Goal: Download file/media

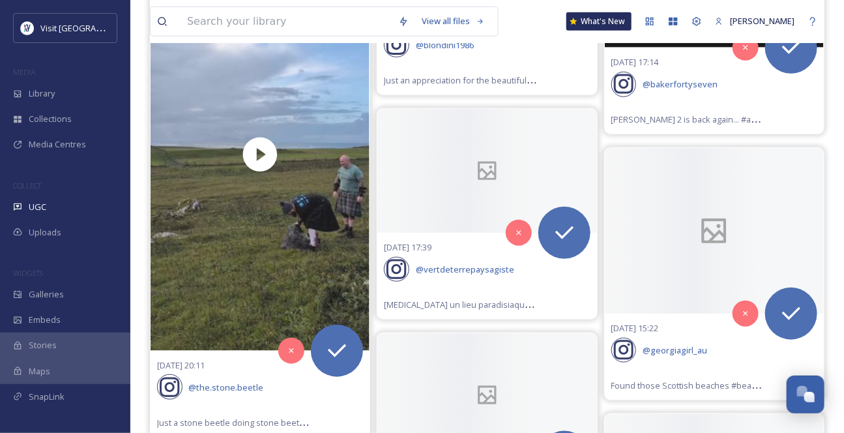
scroll to position [29740, 0]
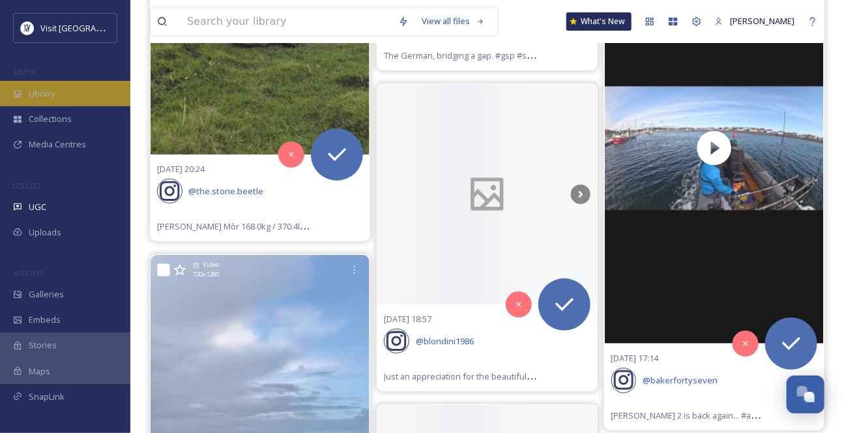
click at [29, 98] on span "Library" at bounding box center [42, 93] width 26 height 12
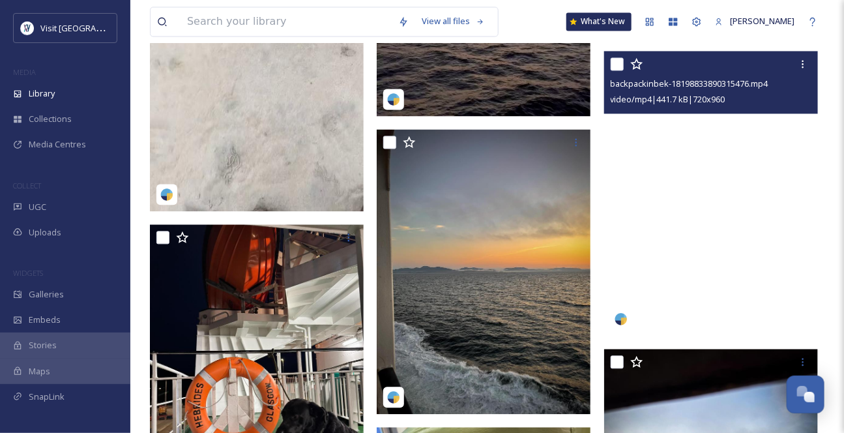
scroll to position [948, 0]
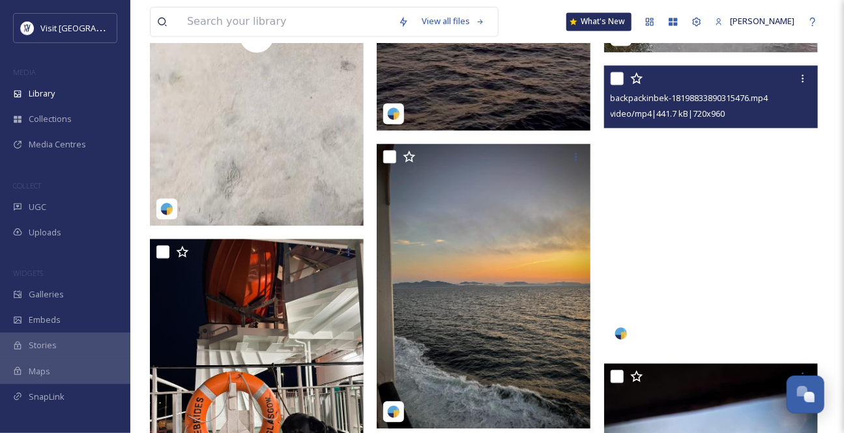
click at [686, 241] on video "backpackinbek-18198833890315476.mp4" at bounding box center [711, 207] width 214 height 285
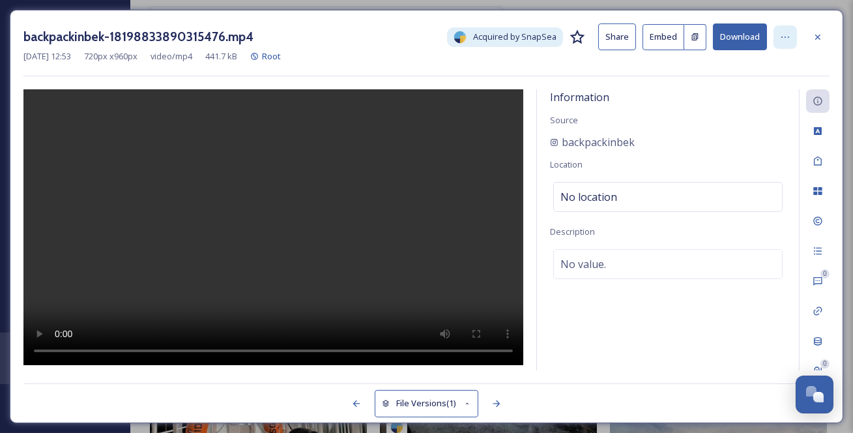
click at [791, 35] on div at bounding box center [785, 36] width 23 height 23
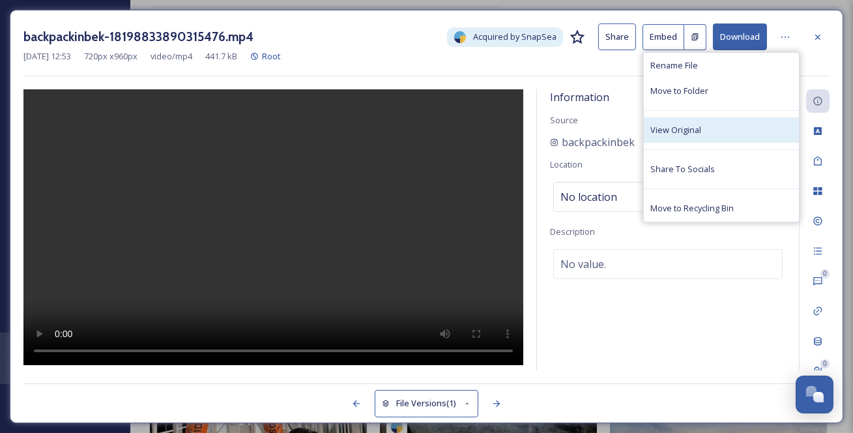
click at [714, 143] on div "View Original" at bounding box center [721, 129] width 155 height 25
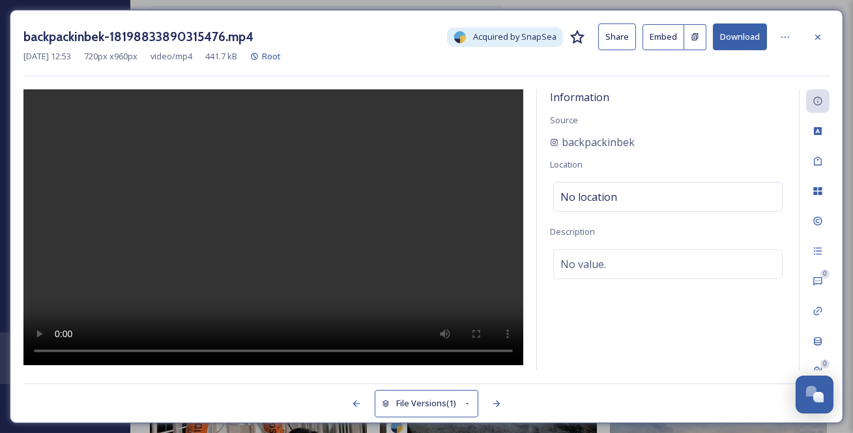
click at [727, 41] on button "Download" at bounding box center [740, 36] width 54 height 27
click at [743, 36] on button "Download" at bounding box center [740, 36] width 54 height 27
click at [822, 36] on icon at bounding box center [818, 37] width 10 height 10
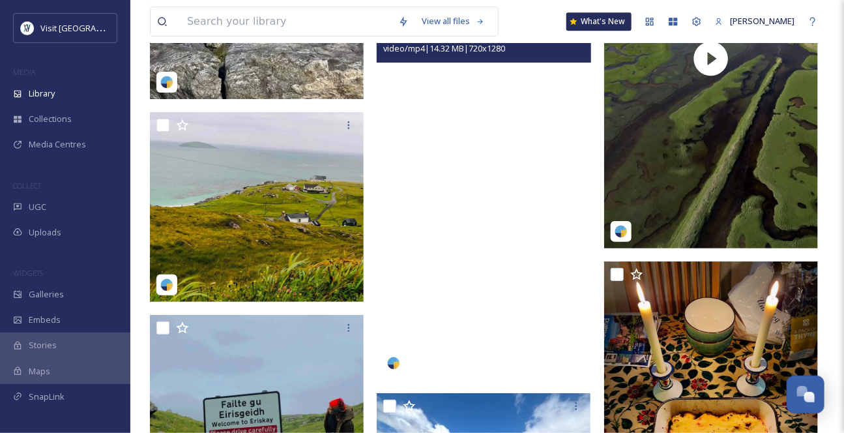
scroll to position [14568, 0]
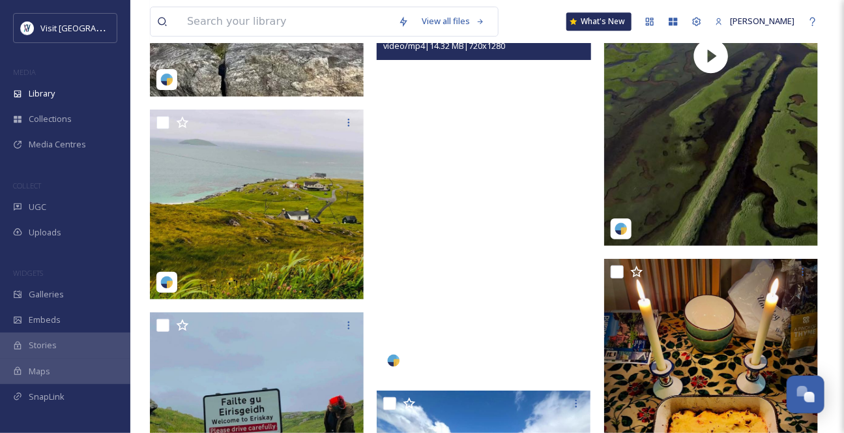
click at [489, 231] on video "inspirationschottland-4429610.mp4" at bounding box center [484, 187] width 214 height 380
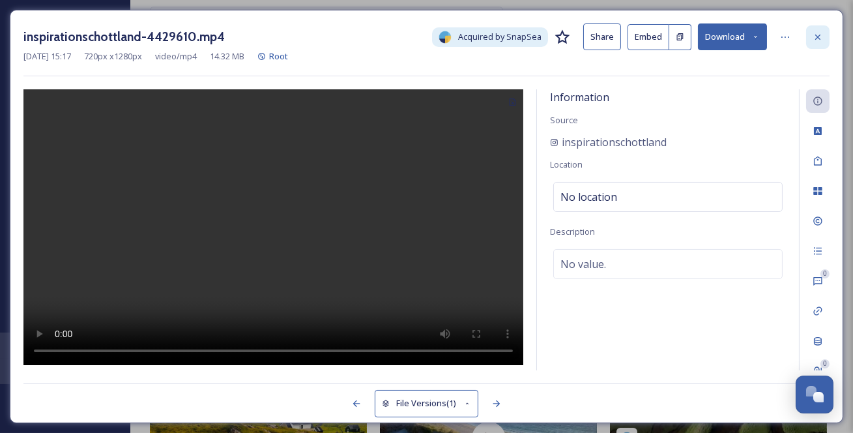
click at [827, 33] on div at bounding box center [817, 36] width 23 height 23
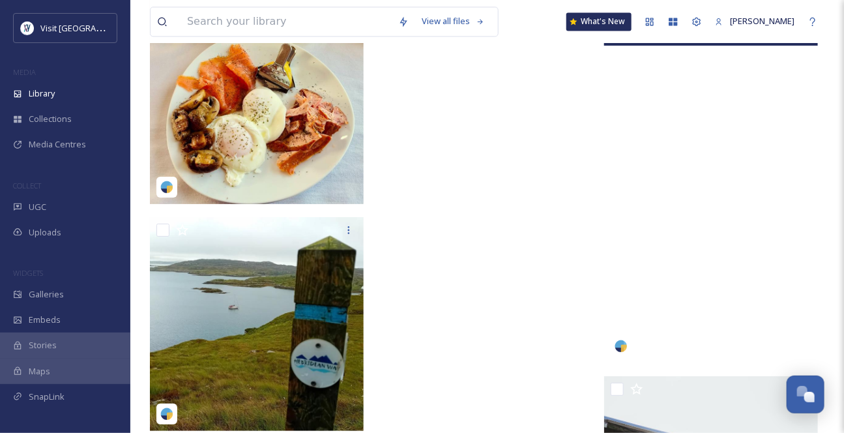
scroll to position [15990, 0]
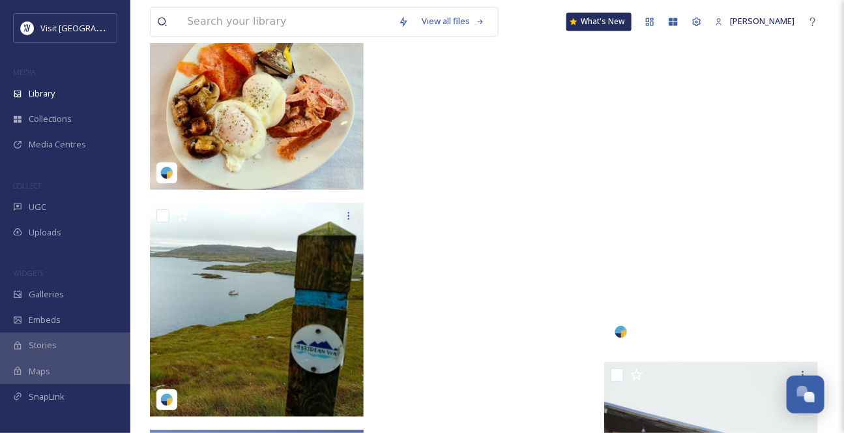
click at [730, 258] on video "creativetimberwork-4438922.mp4" at bounding box center [711, 159] width 214 height 380
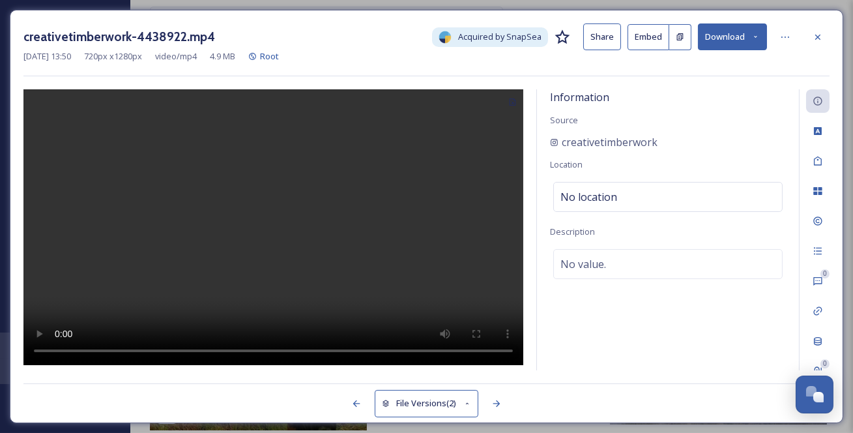
click at [744, 37] on button "Download" at bounding box center [732, 36] width 69 height 27
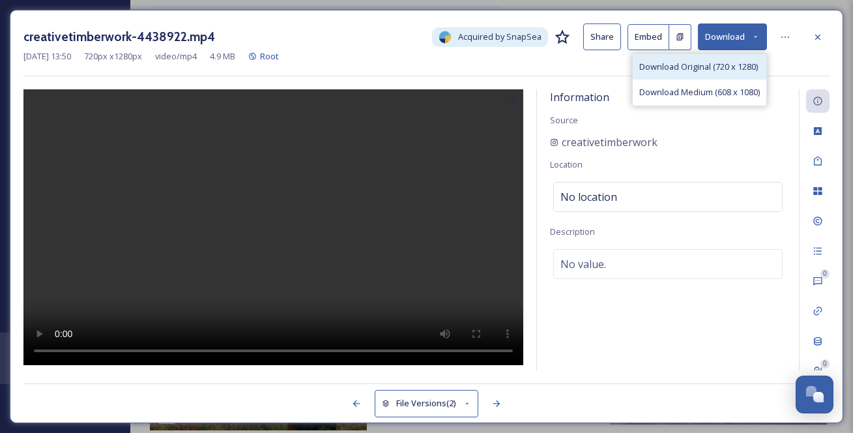
click at [719, 73] on span "Download Original (720 x 1280)" at bounding box center [698, 67] width 119 height 12
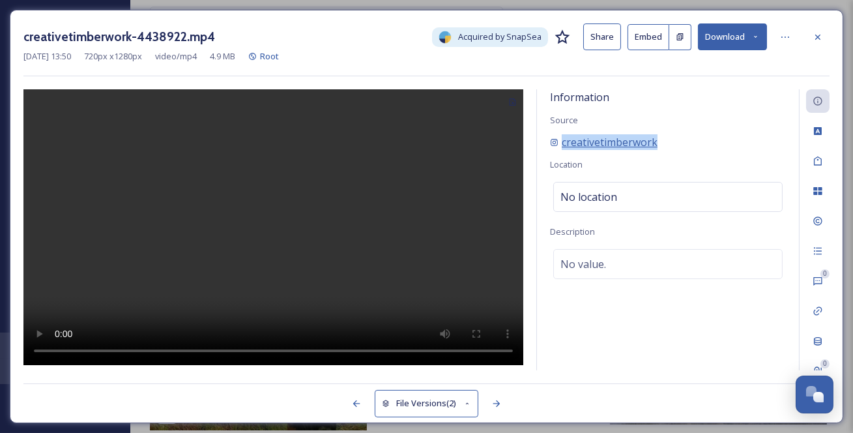
drag, startPoint x: 708, startPoint y: 151, endPoint x: 552, endPoint y: 162, distance: 156.1
click at [552, 150] on div "creativetimberwork" at bounding box center [668, 142] width 236 height 16
copy span "creativetimberwork"
click at [819, 33] on icon at bounding box center [818, 37] width 10 height 10
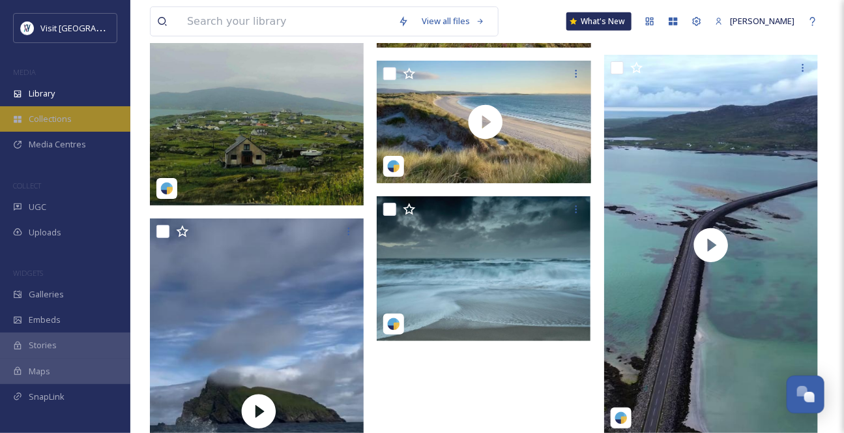
scroll to position [15220, 0]
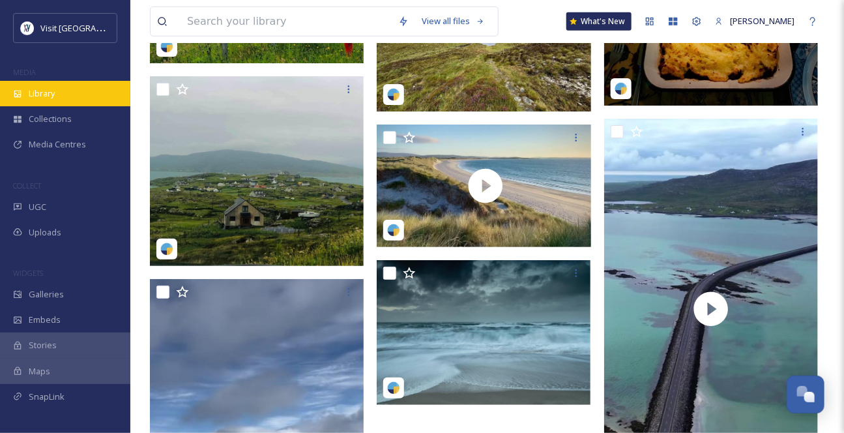
click at [44, 99] on span "Library" at bounding box center [42, 93] width 26 height 12
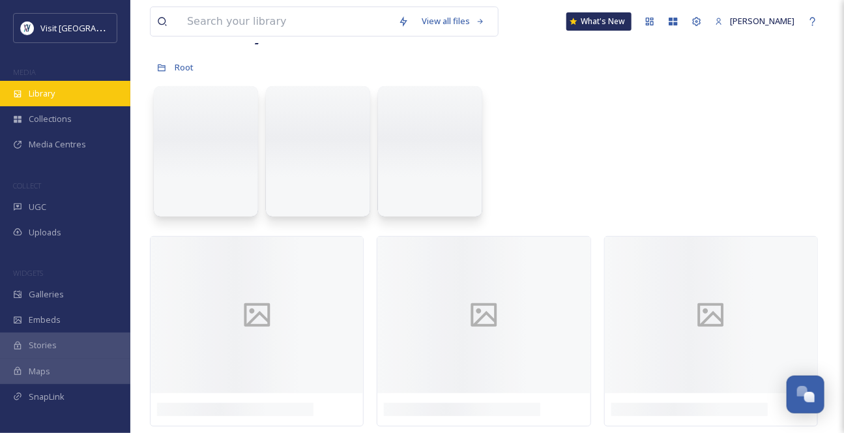
scroll to position [0, 0]
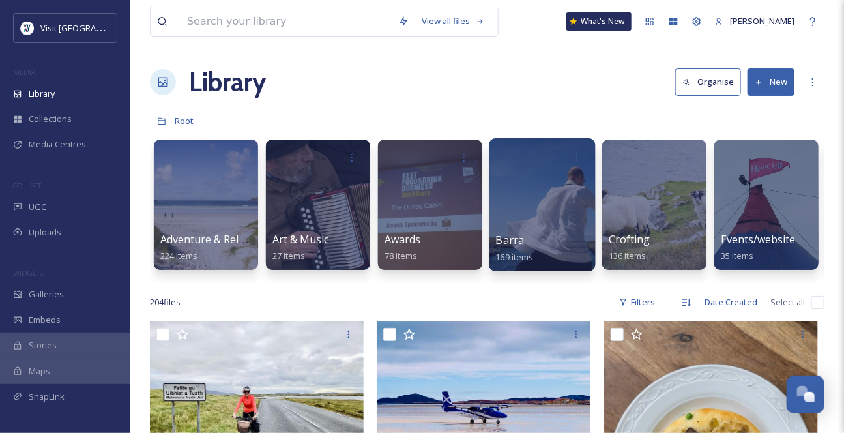
click at [532, 238] on div "Barra 169 items" at bounding box center [542, 248] width 93 height 33
click at [530, 237] on div at bounding box center [542, 204] width 106 height 133
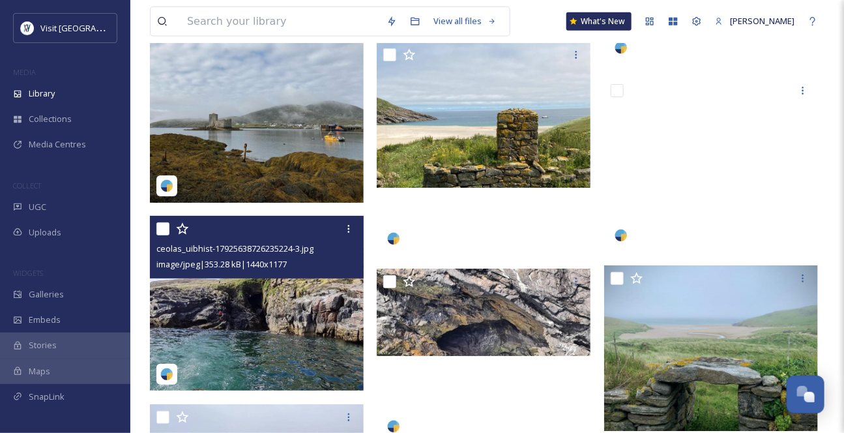
scroll to position [4325, 0]
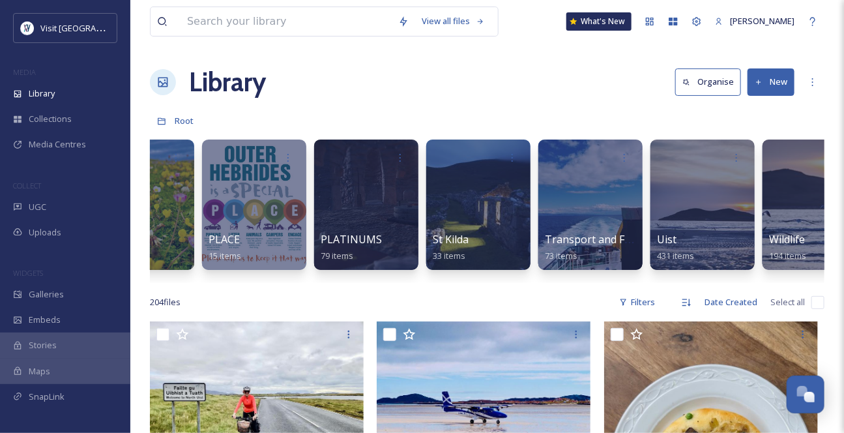
scroll to position [0, 1903]
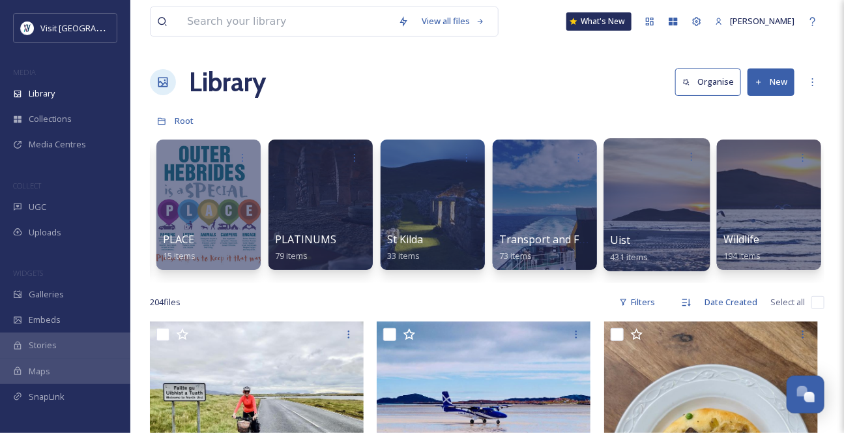
click at [674, 222] on div at bounding box center [656, 204] width 106 height 133
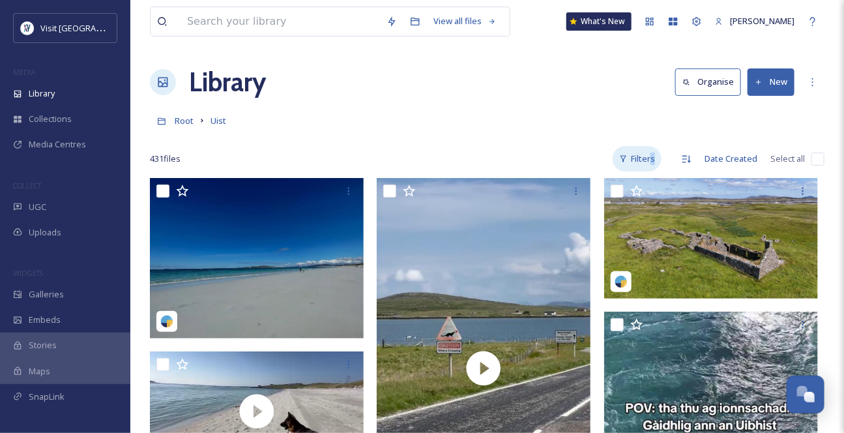
click at [631, 171] on div "Filters" at bounding box center [637, 158] width 49 height 25
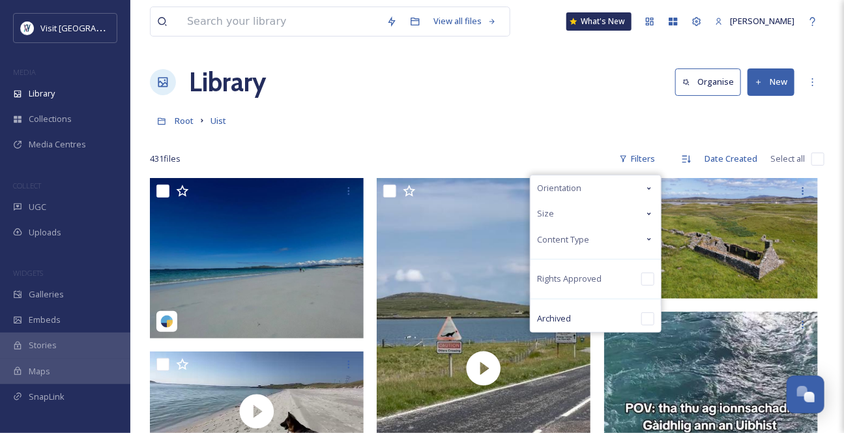
click at [644, 219] on icon at bounding box center [649, 214] width 10 height 10
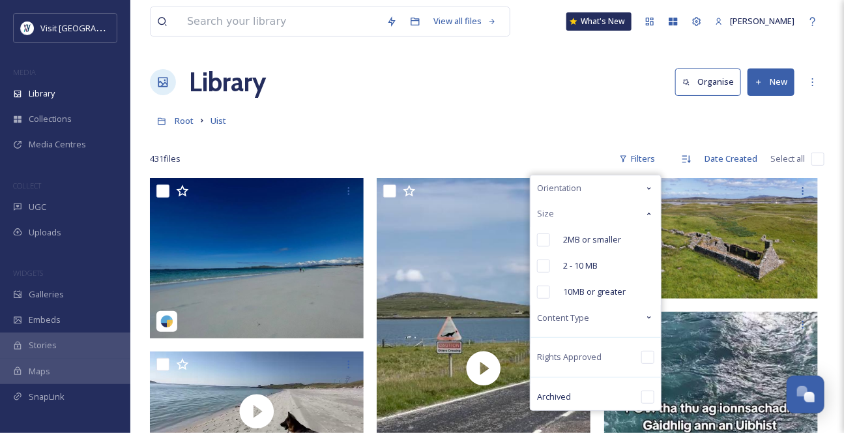
click at [644, 323] on icon at bounding box center [649, 317] width 10 height 10
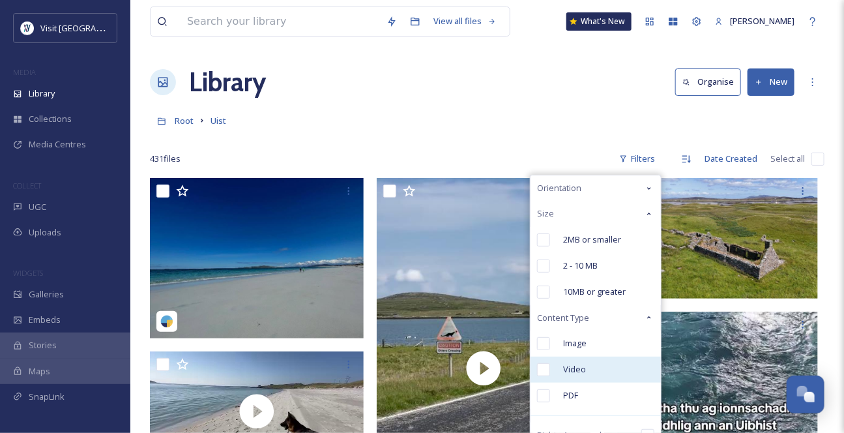
click at [572, 383] on div "Video" at bounding box center [595, 369] width 130 height 26
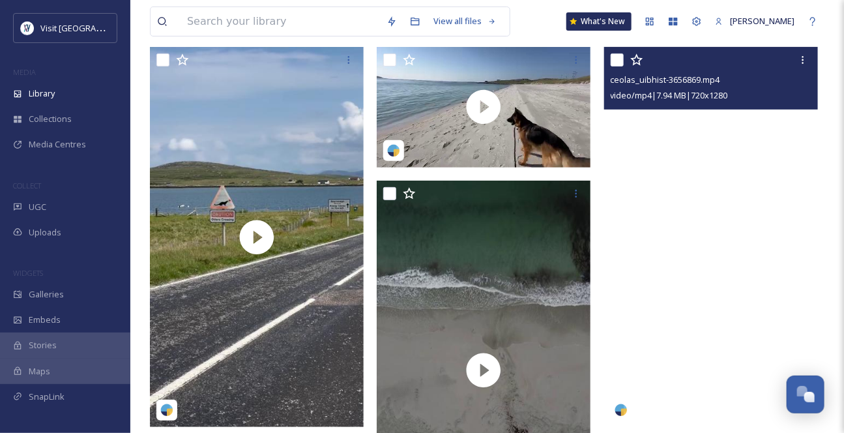
scroll to position [124, 0]
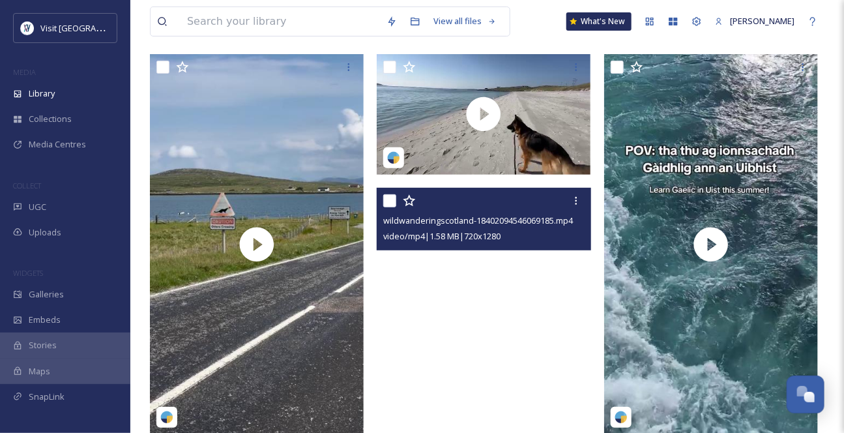
click at [514, 336] on video "wildwanderingscotland-18402094546069185.mp4" at bounding box center [484, 378] width 214 height 380
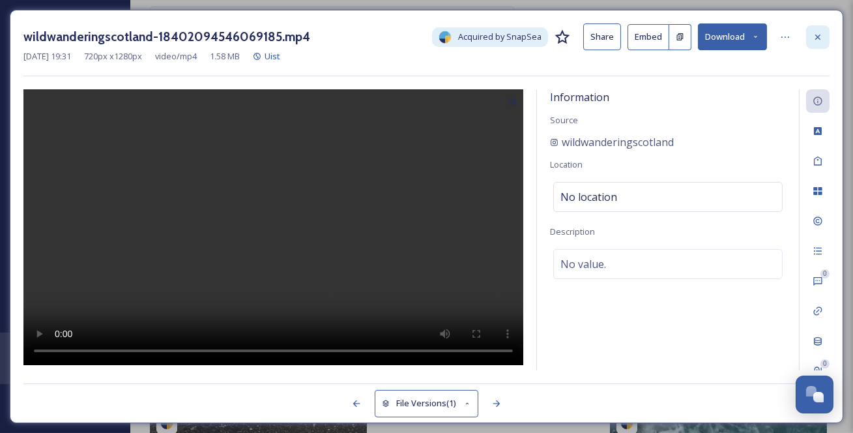
click at [819, 33] on icon at bounding box center [818, 37] width 10 height 10
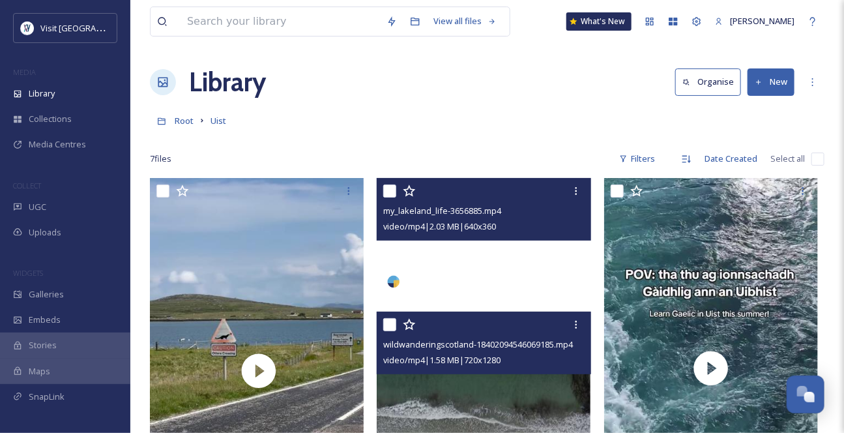
click at [489, 278] on video "my_lakeland_life-3656885.mp4" at bounding box center [484, 238] width 214 height 121
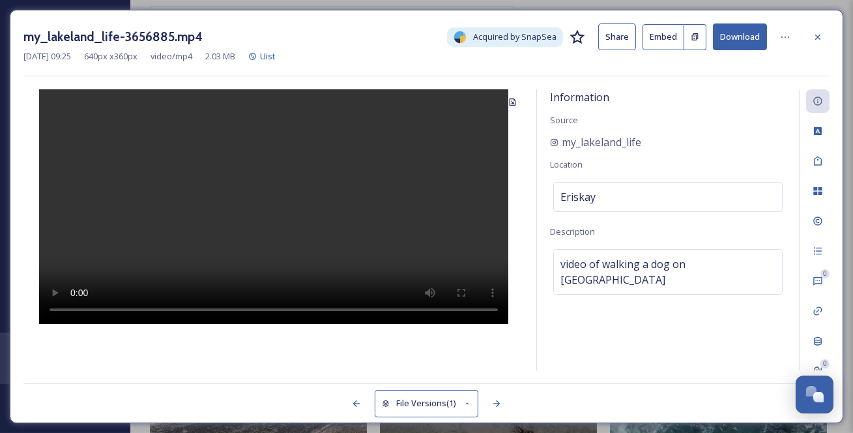
click at [757, 32] on button "Download" at bounding box center [740, 36] width 54 height 27
click at [742, 46] on button "Download" at bounding box center [740, 36] width 54 height 27
click at [805, 20] on div "my_lakeland_life-3656885.mp4 Acquired by SnapSea Share Embed Download [DATE] 09…" at bounding box center [426, 216] width 833 height 413
click at [817, 39] on icon at bounding box center [818, 37] width 10 height 10
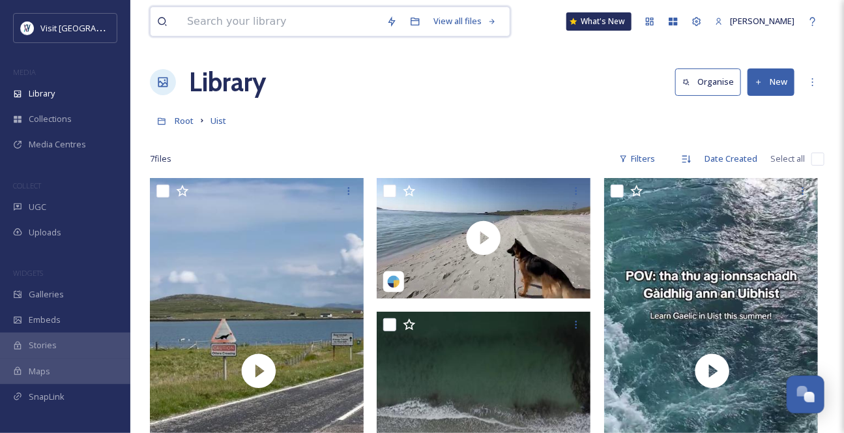
click at [235, 22] on input at bounding box center [280, 21] width 199 height 29
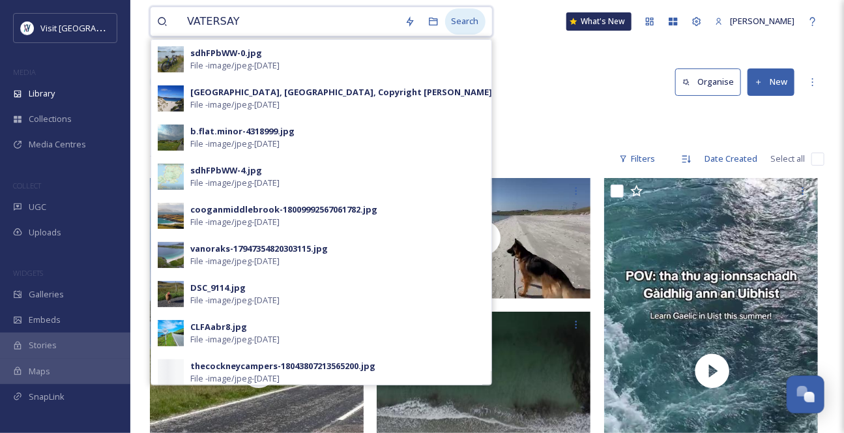
type input "VATERSAY"
click at [464, 18] on div "Search" at bounding box center [465, 20] width 40 height 25
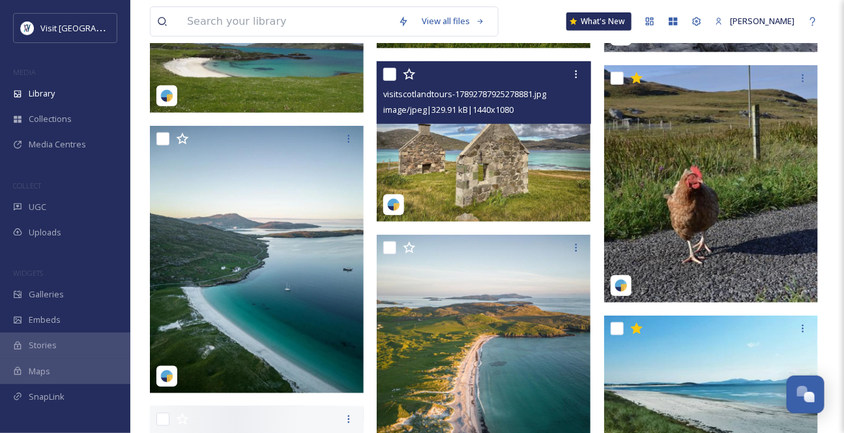
scroll to position [2073, 0]
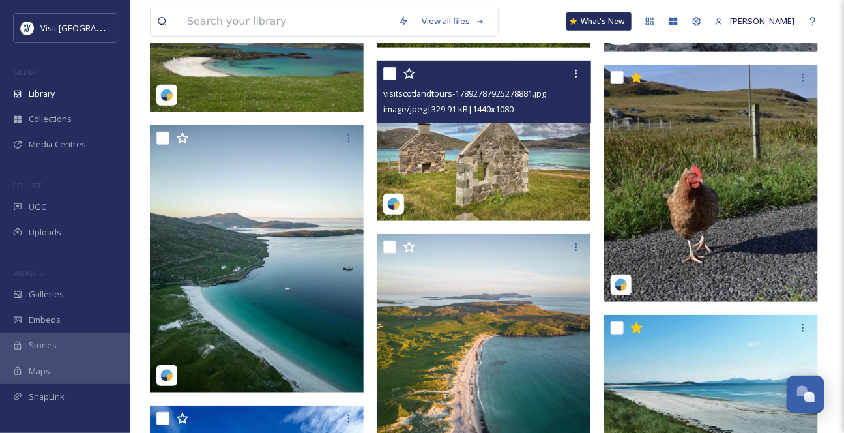
click at [543, 183] on img at bounding box center [484, 141] width 214 height 160
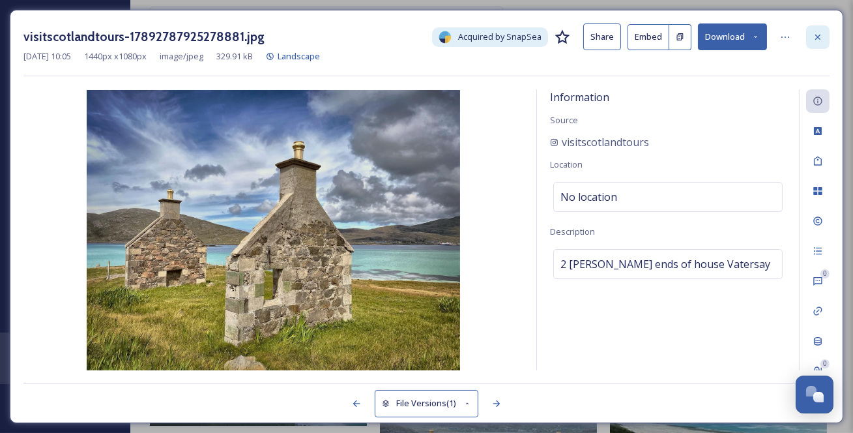
click at [818, 38] on icon at bounding box center [817, 36] width 5 height 5
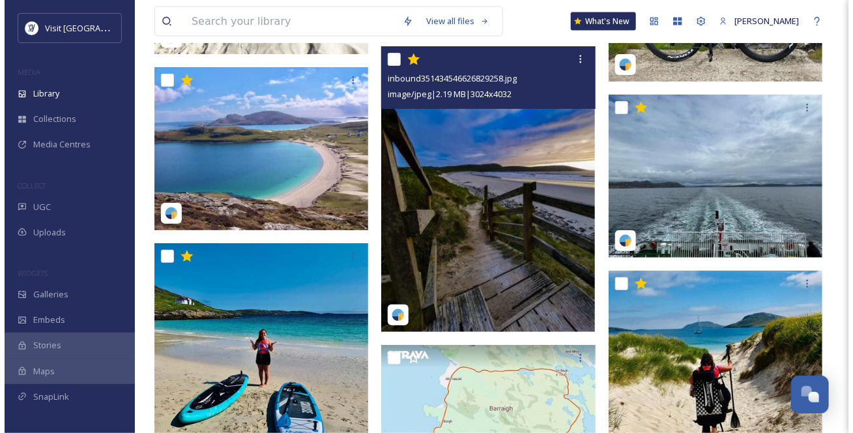
scroll to position [2665, 0]
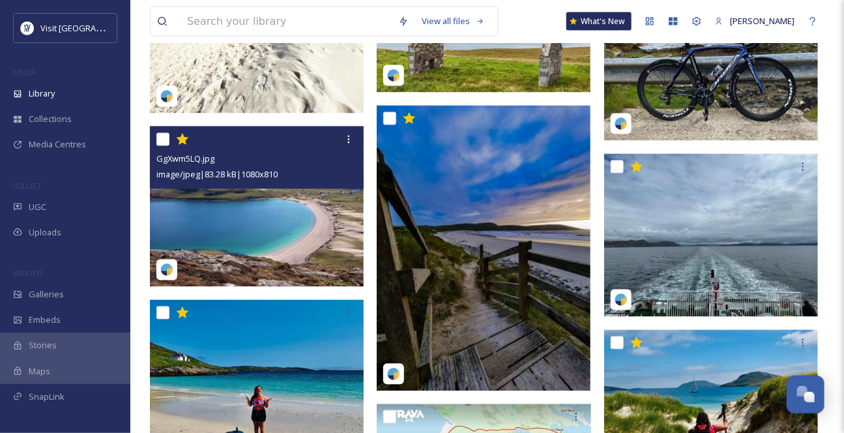
click at [270, 265] on img at bounding box center [257, 206] width 214 height 160
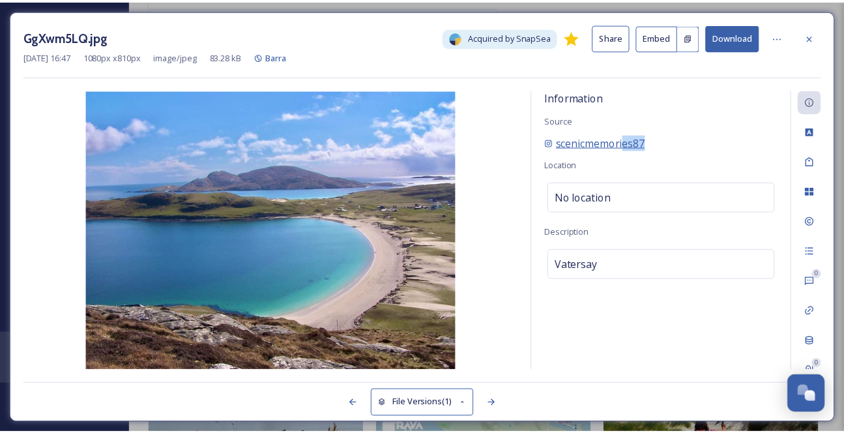
scroll to position [2670, 0]
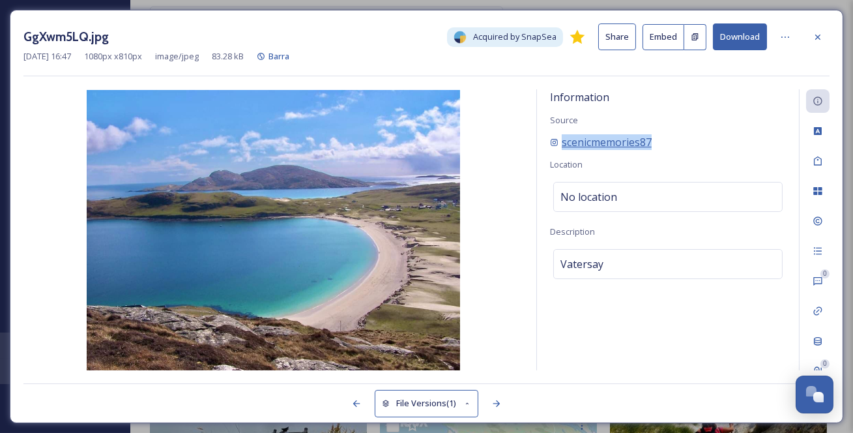
drag, startPoint x: 699, startPoint y: 156, endPoint x: 563, endPoint y: 156, distance: 135.5
click at [562, 150] on div "scenicmemories87" at bounding box center [668, 142] width 236 height 16
copy span "scenicmemories87"
click at [747, 31] on button "Download" at bounding box center [740, 36] width 54 height 27
click at [748, 36] on button "Download" at bounding box center [740, 36] width 54 height 27
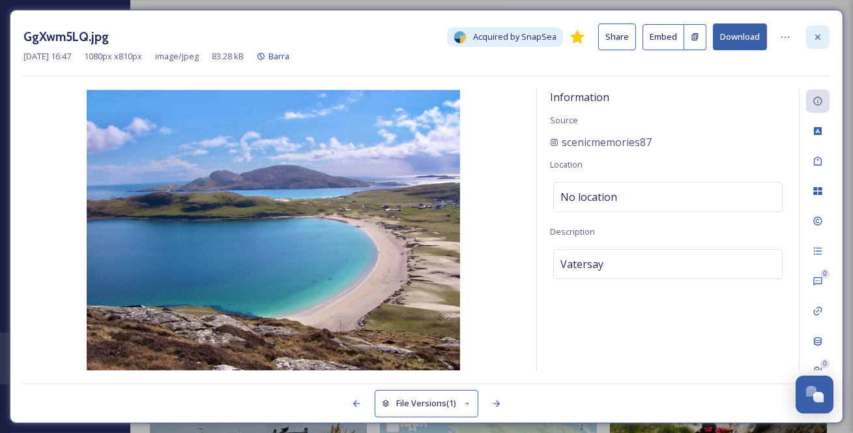
click at [827, 40] on div at bounding box center [817, 36] width 23 height 23
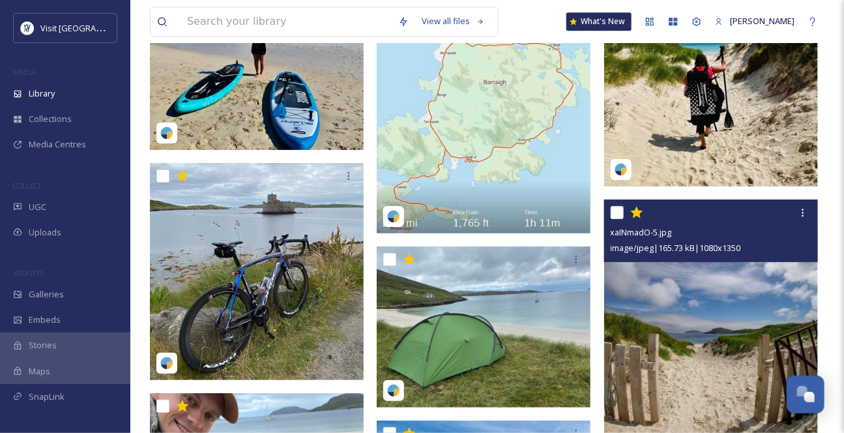
scroll to position [2843, 0]
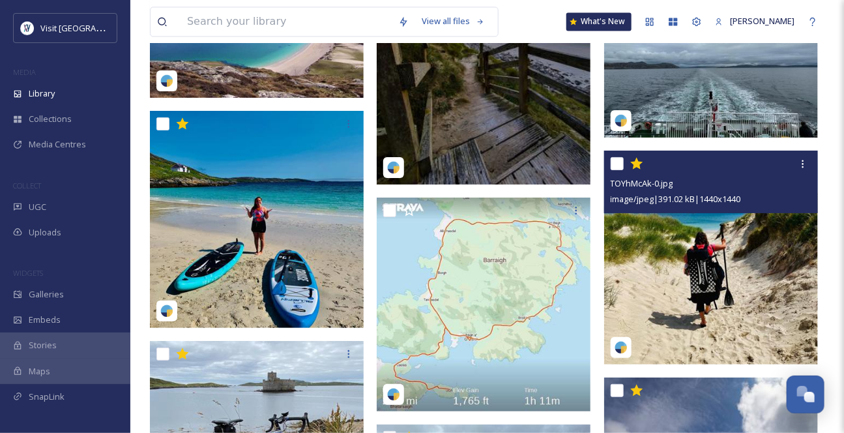
click at [674, 253] on img at bounding box center [711, 258] width 214 height 214
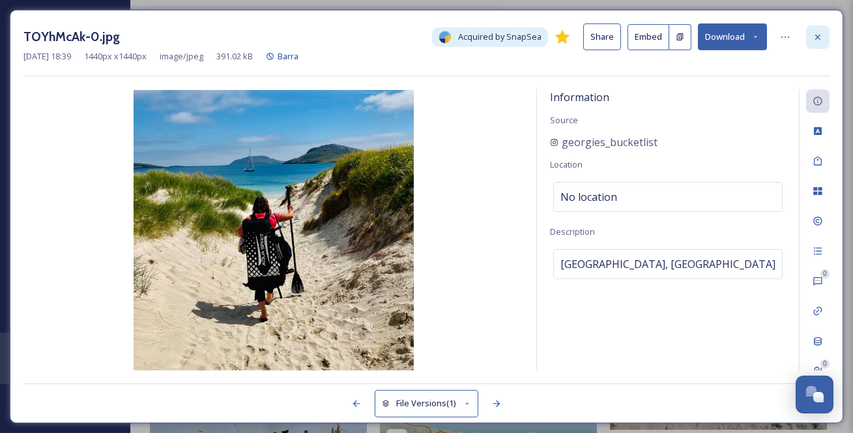
click at [823, 38] on icon at bounding box center [818, 37] width 10 height 10
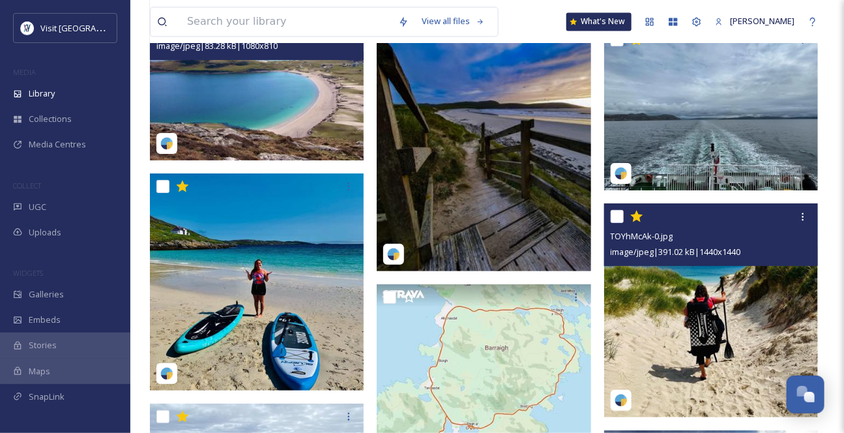
scroll to position [2784, 0]
